Goal: Task Accomplishment & Management: Complete application form

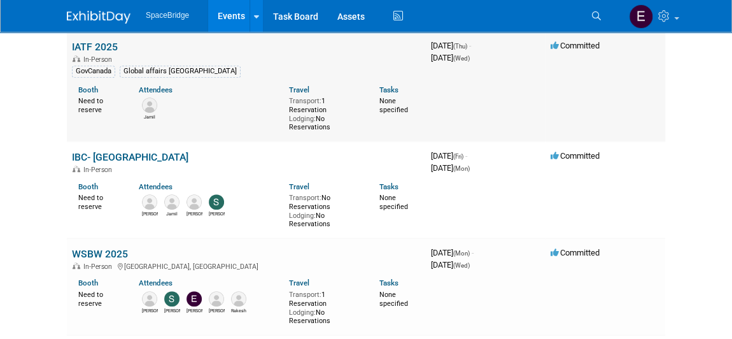
scroll to position [311, 0]
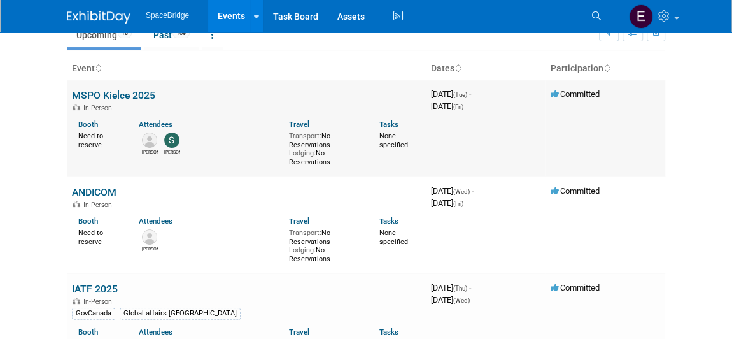
scroll to position [0, 0]
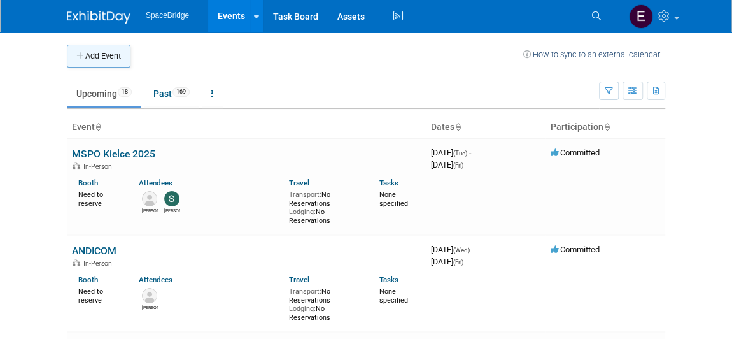
click at [102, 57] on button "Add Event" at bounding box center [99, 56] width 64 height 23
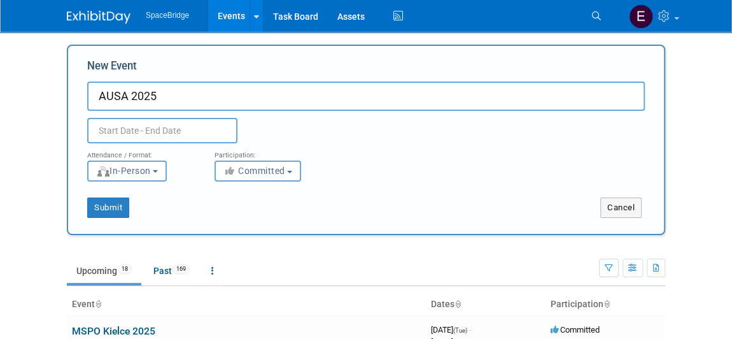
type input "AUSA 2025"
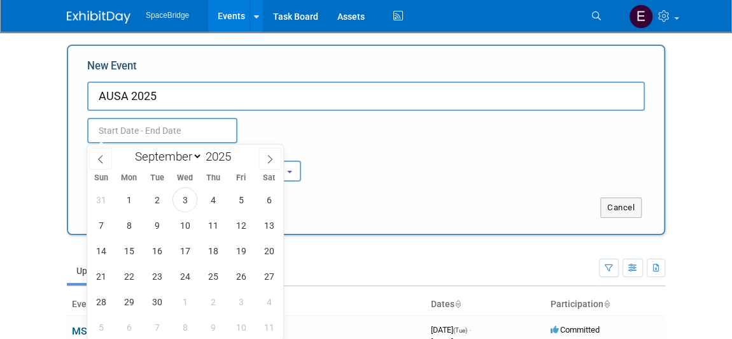
click at [174, 127] on input "text" at bounding box center [162, 130] width 150 height 25
click at [266, 160] on icon at bounding box center [270, 159] width 9 height 9
select select "9"
click at [189, 249] on span "15" at bounding box center [185, 250] width 25 height 25
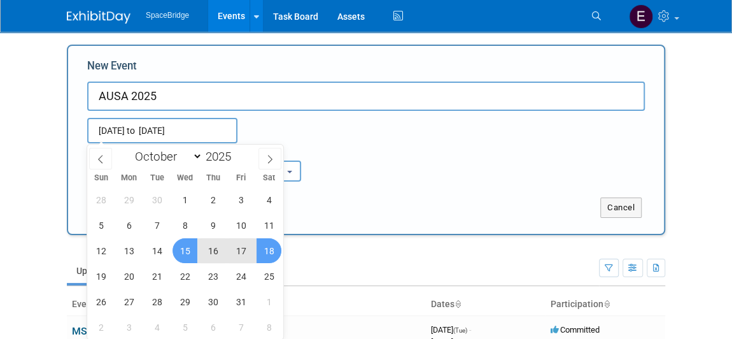
click at [268, 257] on span "18" at bounding box center [269, 250] width 25 height 25
click at [120, 252] on span "13" at bounding box center [129, 250] width 25 height 25
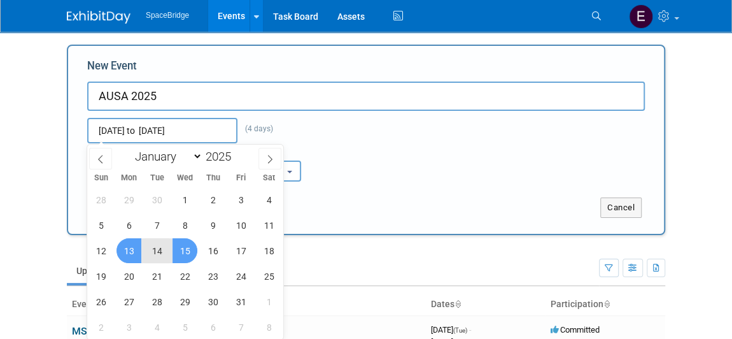
click at [186, 254] on span "15" at bounding box center [185, 250] width 25 height 25
type input "Oct 13, 2025 to Oct 15, 2025"
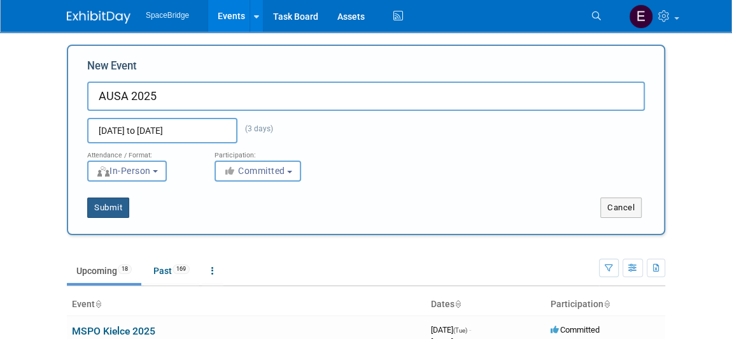
click at [112, 208] on button "Submit" at bounding box center [108, 207] width 42 height 20
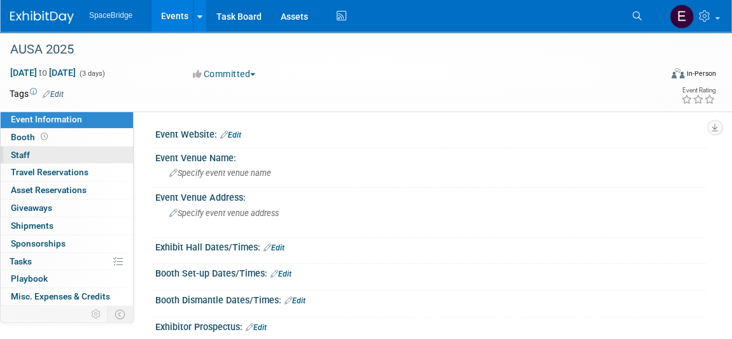
click at [34, 153] on link "0 Staff 0" at bounding box center [67, 154] width 132 height 17
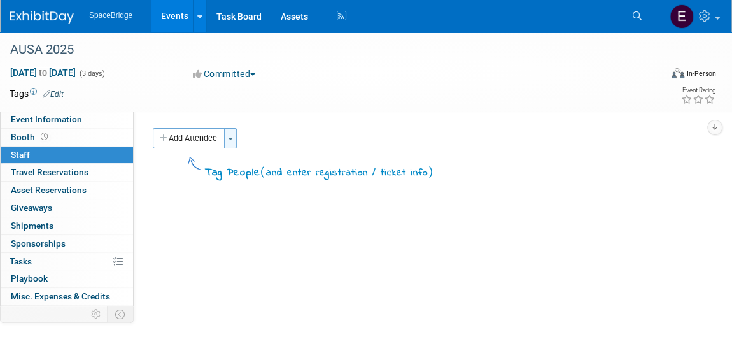
click at [231, 138] on span "button" at bounding box center [230, 139] width 5 height 3
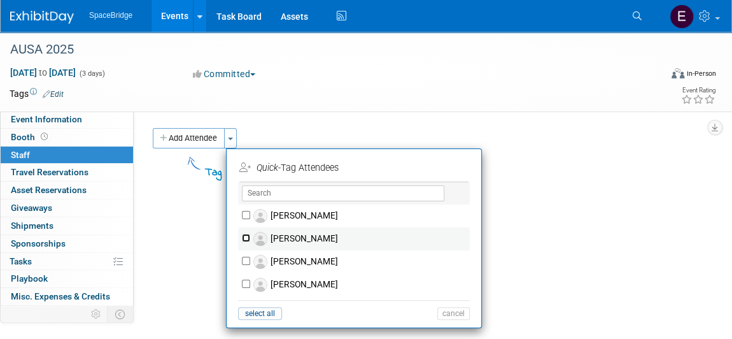
click at [246, 238] on input "Amir Kashani" at bounding box center [246, 238] width 8 height 8
checkbox input "true"
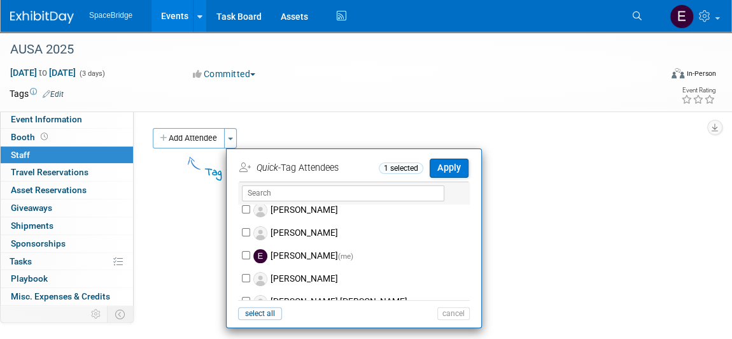
scroll to position [98, 0]
click at [245, 252] on input "Elizabeth Gelerman (me)" at bounding box center [246, 254] width 8 height 8
checkbox input "true"
click at [454, 163] on button "Apply" at bounding box center [449, 168] width 39 height 18
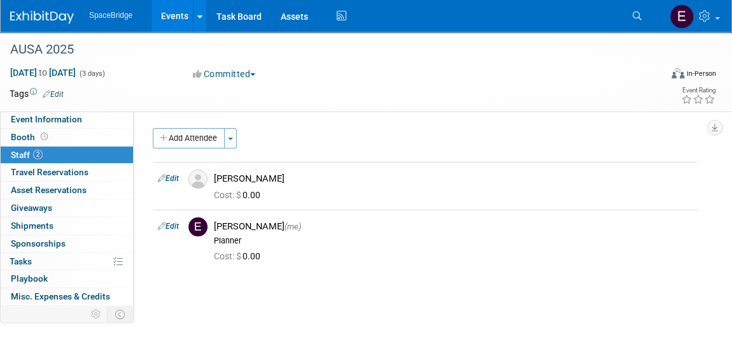
click at [36, 23] on img at bounding box center [42, 17] width 64 height 13
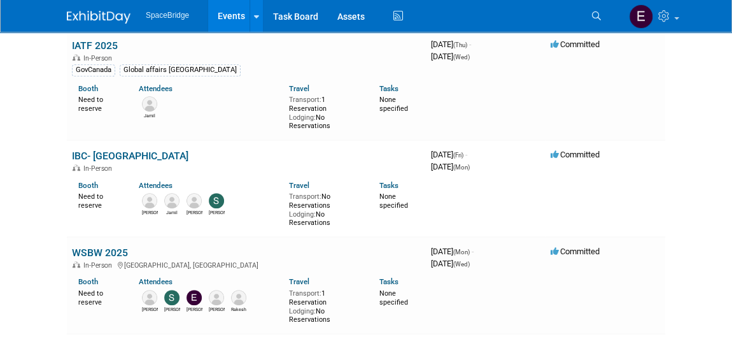
scroll to position [305, 0]
